Goal: Browse casually: Explore the website without a specific task or goal

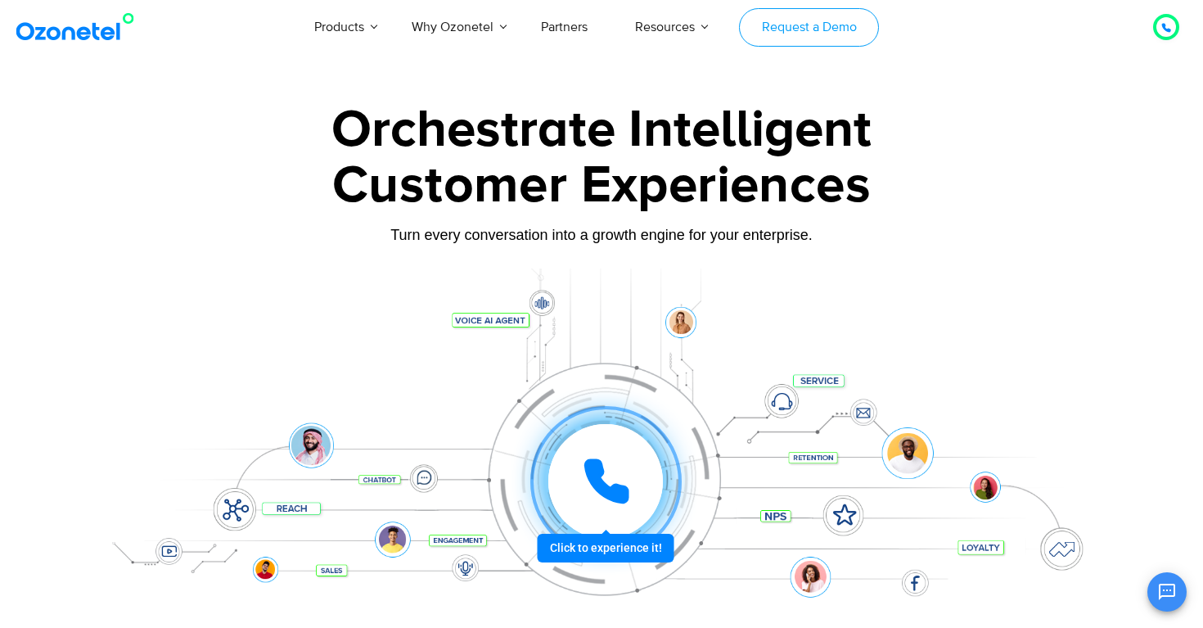
click at [847, 36] on link "Request a Demo" at bounding box center [809, 27] width 140 height 38
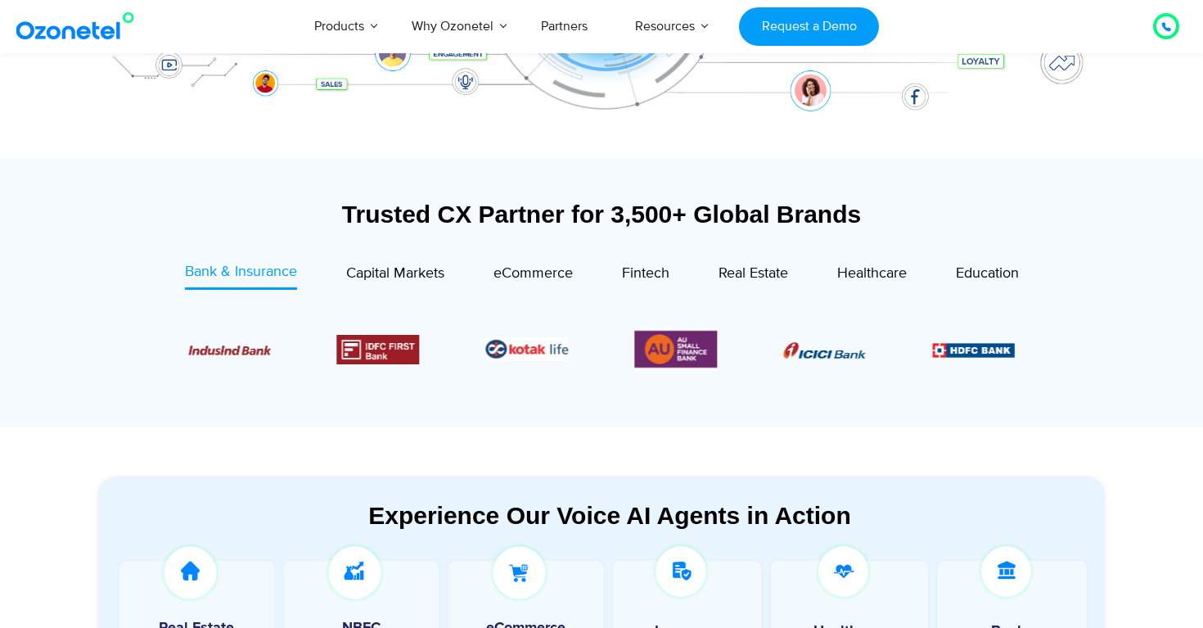
scroll to position [443, 0]
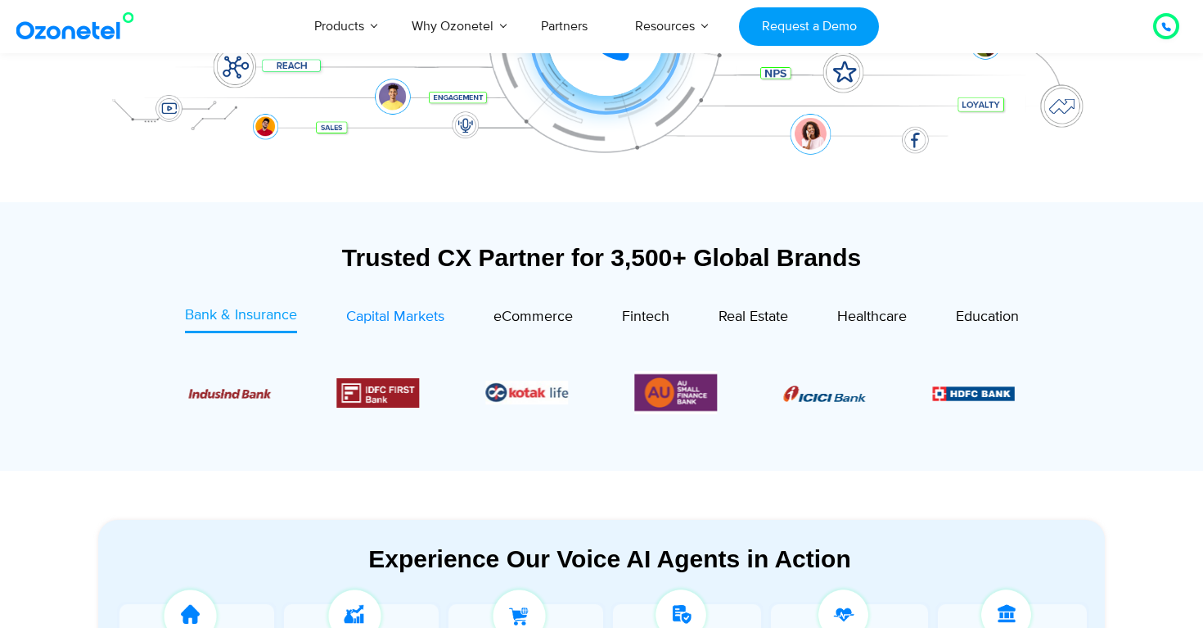
click at [395, 313] on span "Capital Markets" at bounding box center [395, 317] width 98 height 18
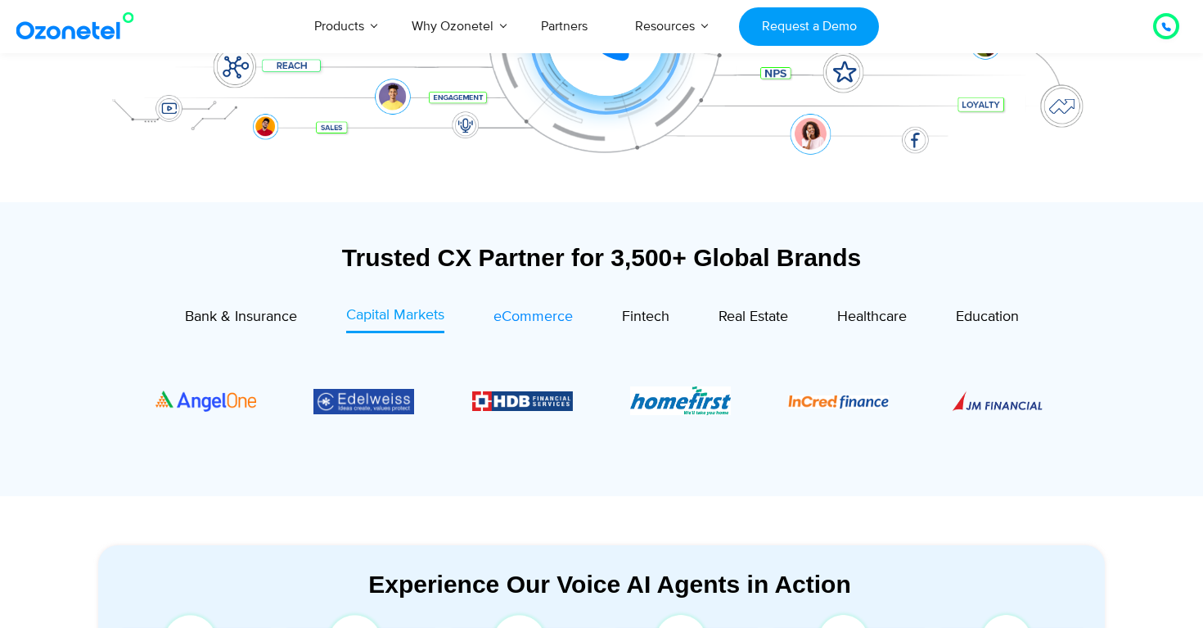
click at [541, 313] on span "eCommerce" at bounding box center [532, 317] width 79 height 18
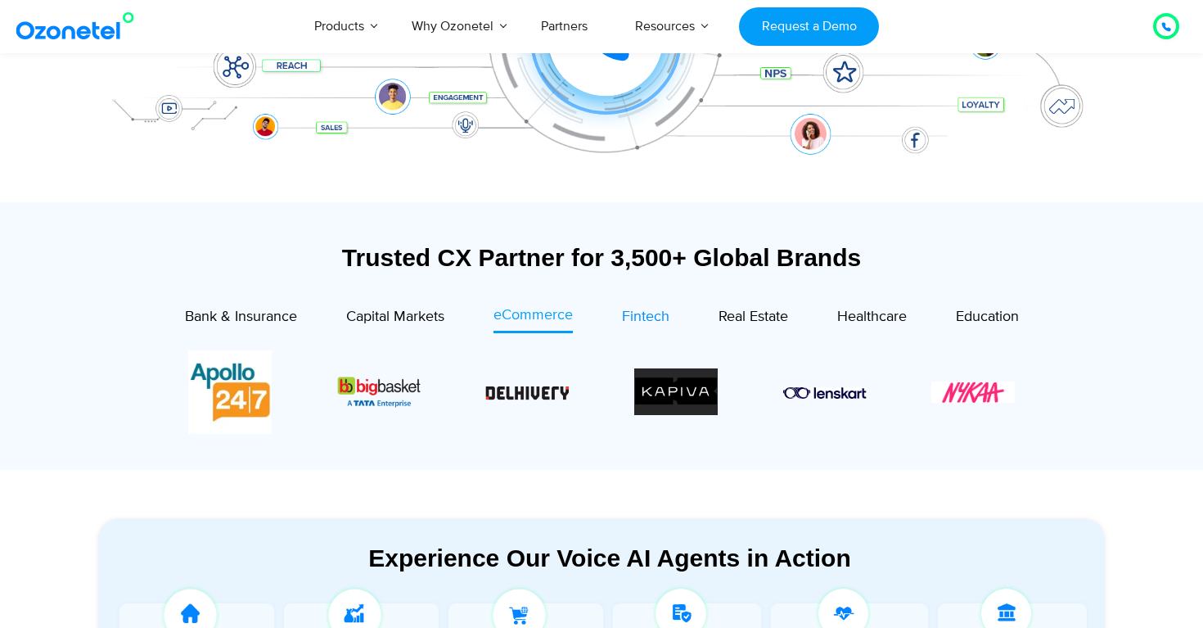
click at [656, 313] on span "Fintech" at bounding box center [645, 317] width 47 height 18
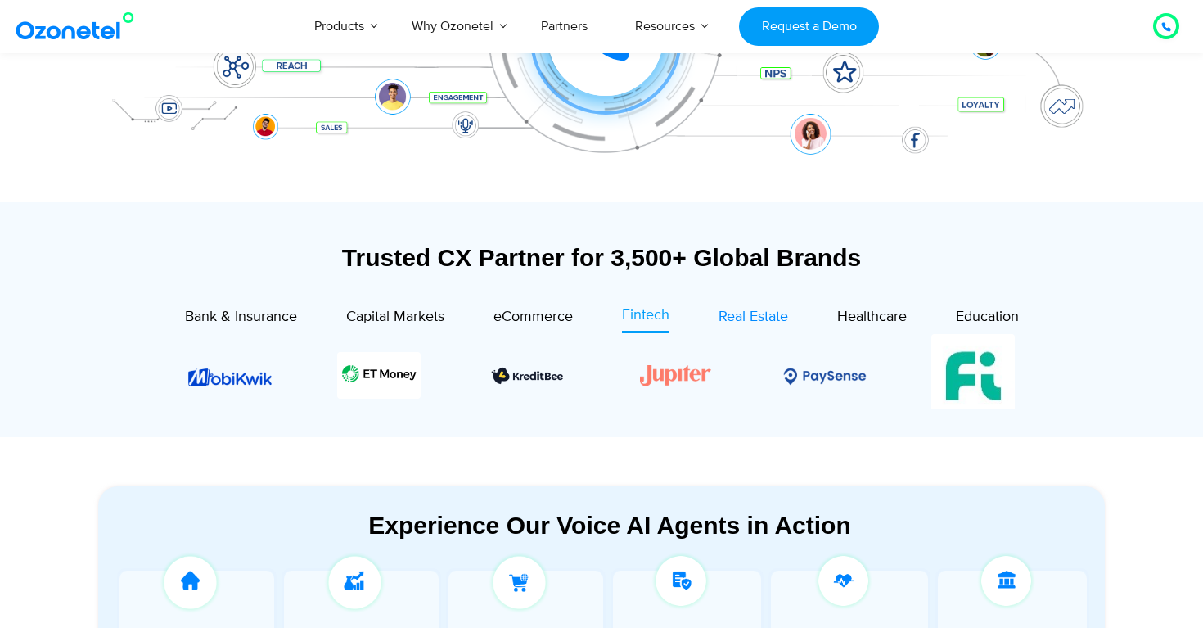
click at [778, 313] on span "Real Estate" at bounding box center [754, 317] width 70 height 18
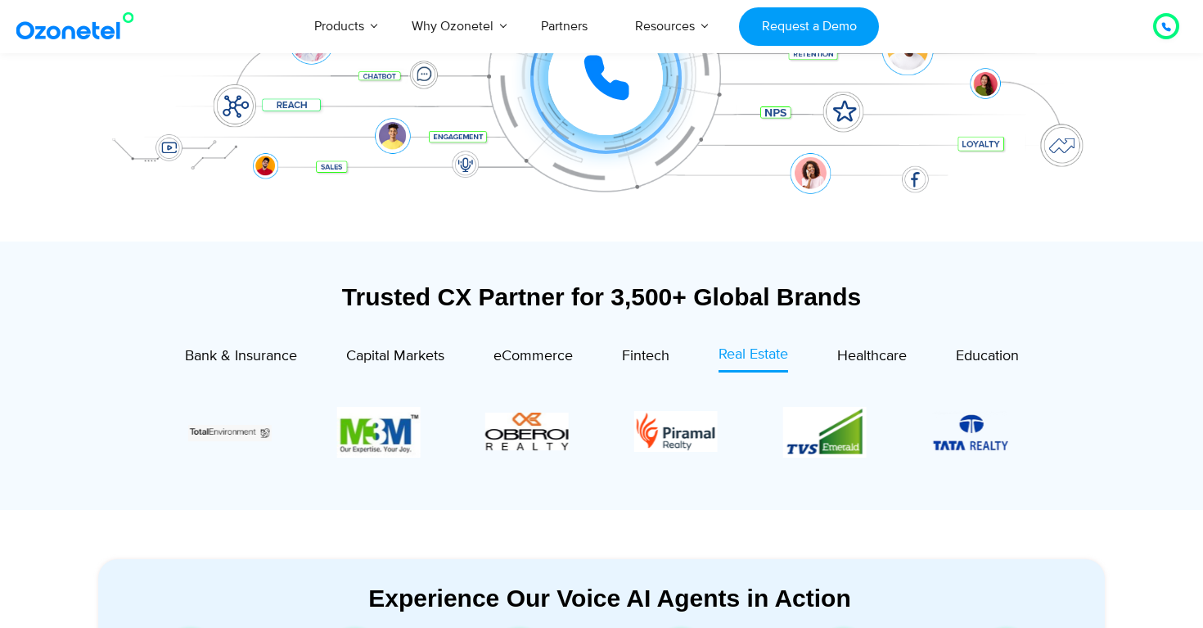
scroll to position [359, 0]
